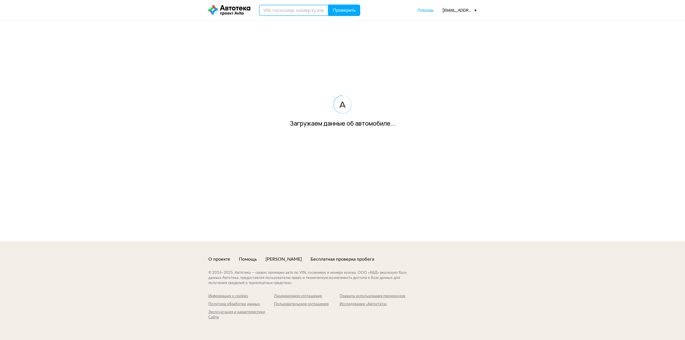
click at [280, 5] on input "text" at bounding box center [294, 10] width 70 height 11
click at [280, 10] on input "text" at bounding box center [294, 10] width 70 height 11
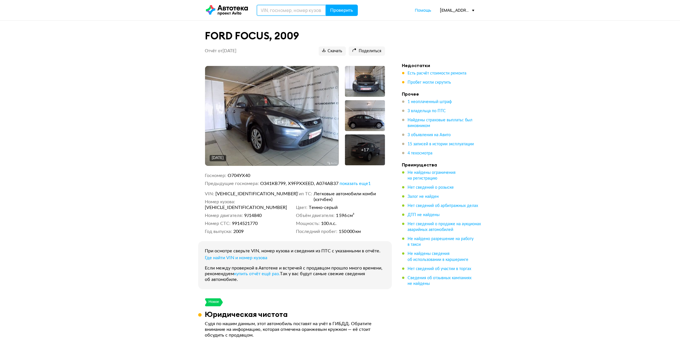
paste input "XWEKU811DGC010514"
type input "XWEKU811DGC010514"
click at [352, 9] on span "Проверить" at bounding box center [341, 10] width 23 height 5
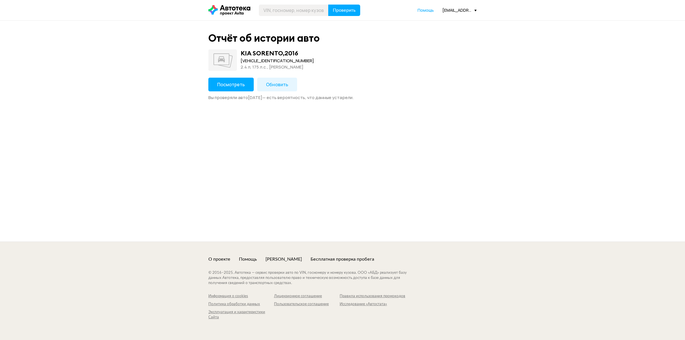
click at [218, 81] on span "Посмотреть" at bounding box center [231, 84] width 28 height 6
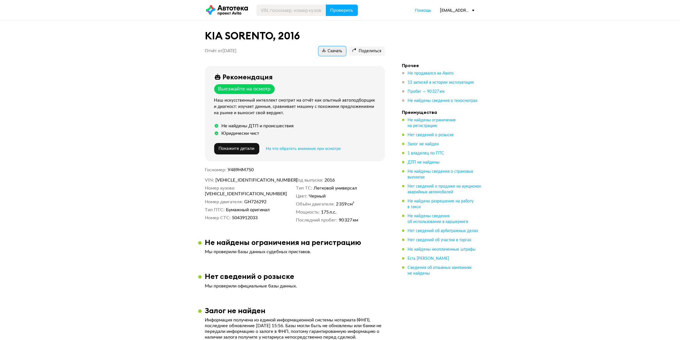
click at [327, 51] on span "Скачать" at bounding box center [332, 51] width 20 height 5
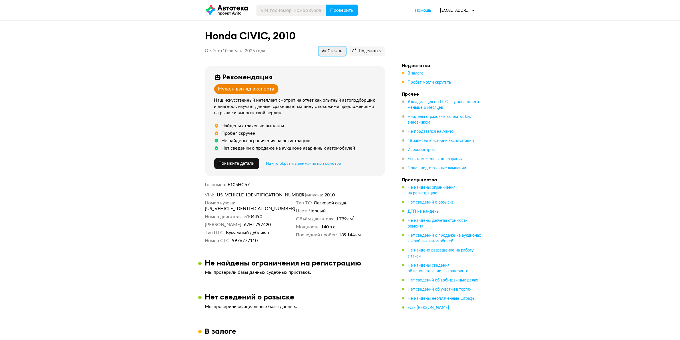
click at [341, 50] on span "Скачать" at bounding box center [332, 51] width 20 height 5
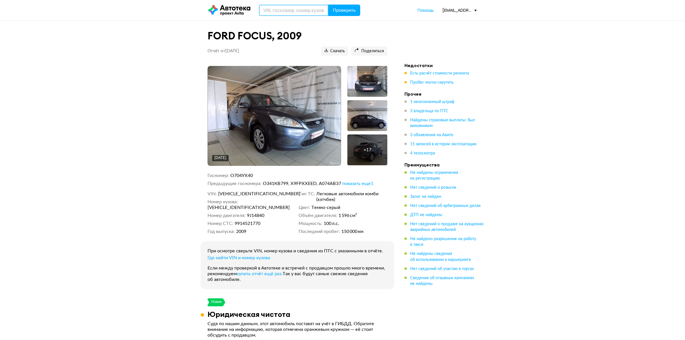
click at [280, 6] on input "text" at bounding box center [294, 10] width 70 height 11
paste input "KMHGN41CDGU090633"
type input "KMHGN41CDGU090633"
drag, startPoint x: 343, startPoint y: 8, endPoint x: 331, endPoint y: 9, distance: 12.1
click at [343, 8] on span "Проверить" at bounding box center [341, 10] width 23 height 5
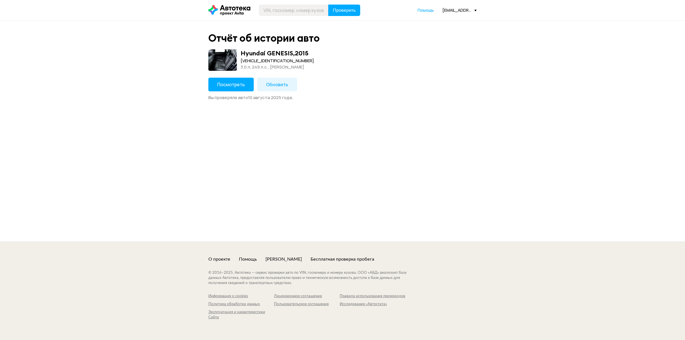
click at [227, 91] on button "Посмотреть" at bounding box center [231, 85] width 45 height 14
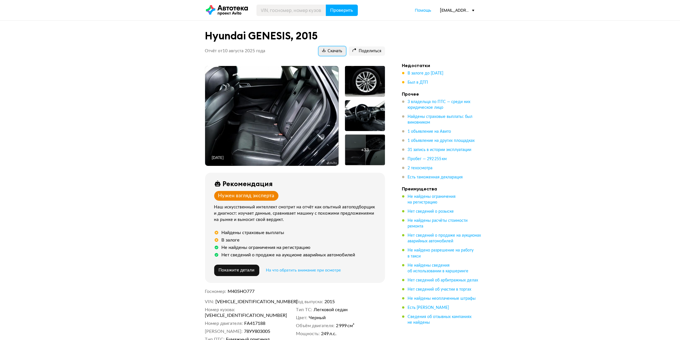
click at [329, 56] on button "Скачать" at bounding box center [332, 51] width 27 height 9
